Goal: Information Seeking & Learning: Understand process/instructions

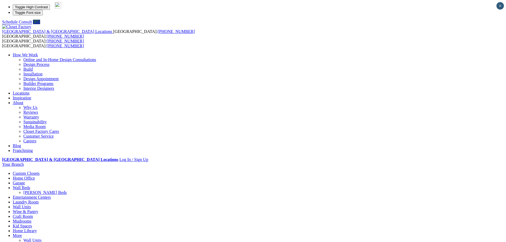
click at [38, 209] on link "Wine & Pantry" at bounding box center [26, 211] width 26 height 5
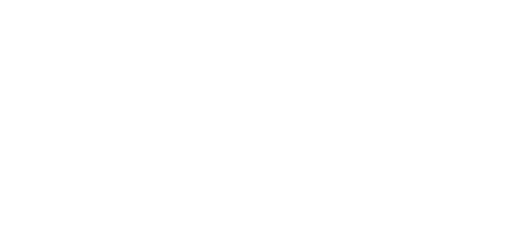
scroll to position [688, 0]
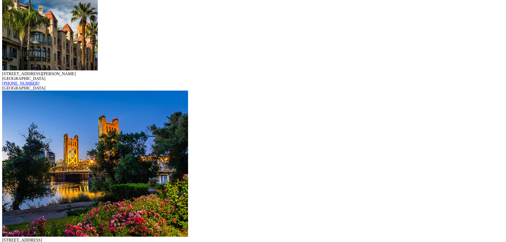
scroll to position [1290, 0]
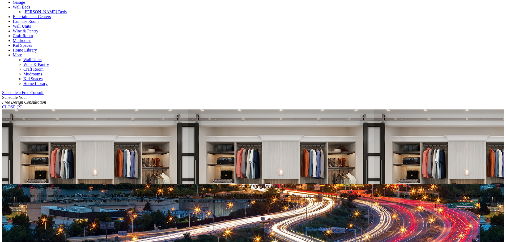
scroll to position [267, 0]
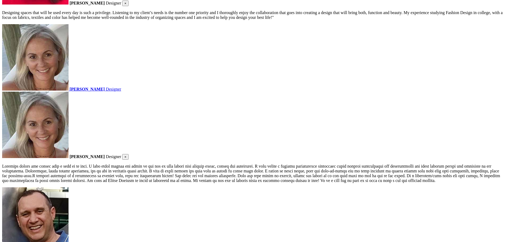
scroll to position [1075, 0]
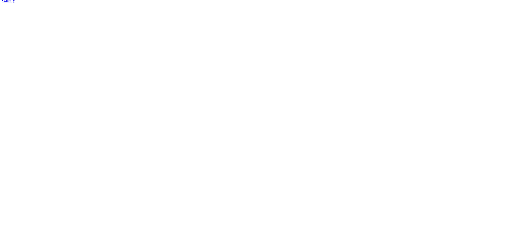
scroll to position [1130, 0]
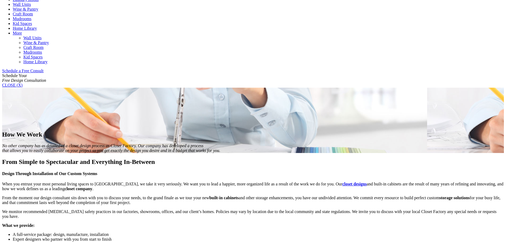
scroll to position [289, 0]
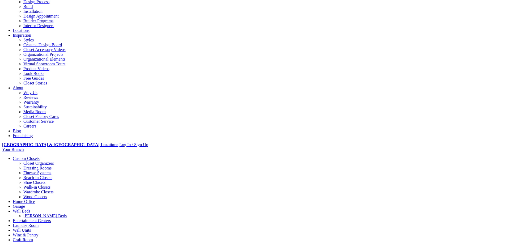
scroll to position [27, 0]
